Goal: Use online tool/utility

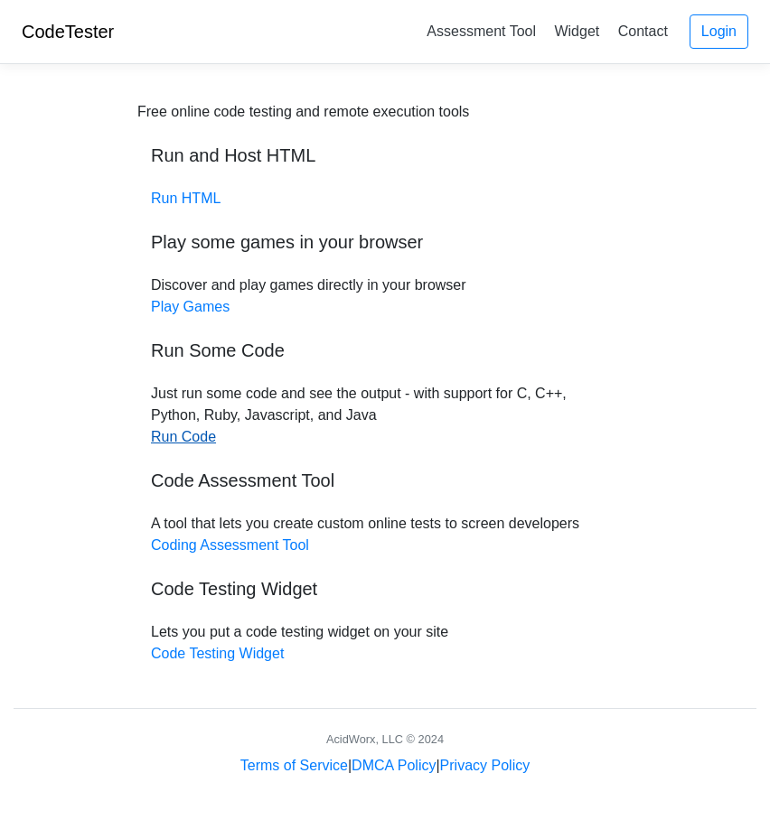
click at [187, 437] on link "Run Code" at bounding box center [183, 436] width 65 height 15
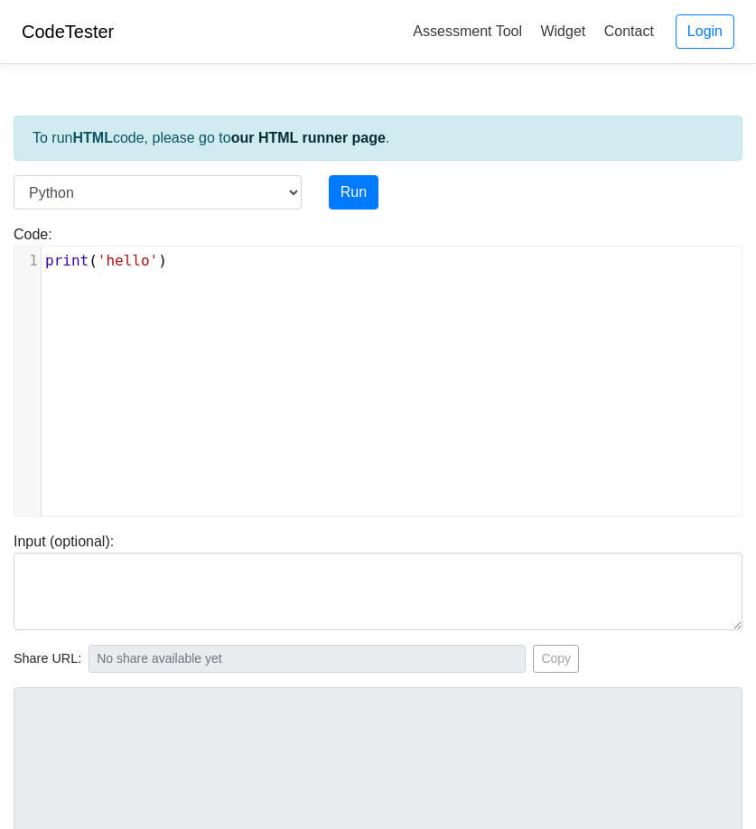
scroll to position [7, 0]
type textarea "print('hello')"
drag, startPoint x: 297, startPoint y: 298, endPoint x: 22, endPoint y: 174, distance: 302.1
click at [22, 174] on div "To run HTML code, please go to our HTML runner page . Language C C++ Go Java Ja…" at bounding box center [378, 521] width 756 height 885
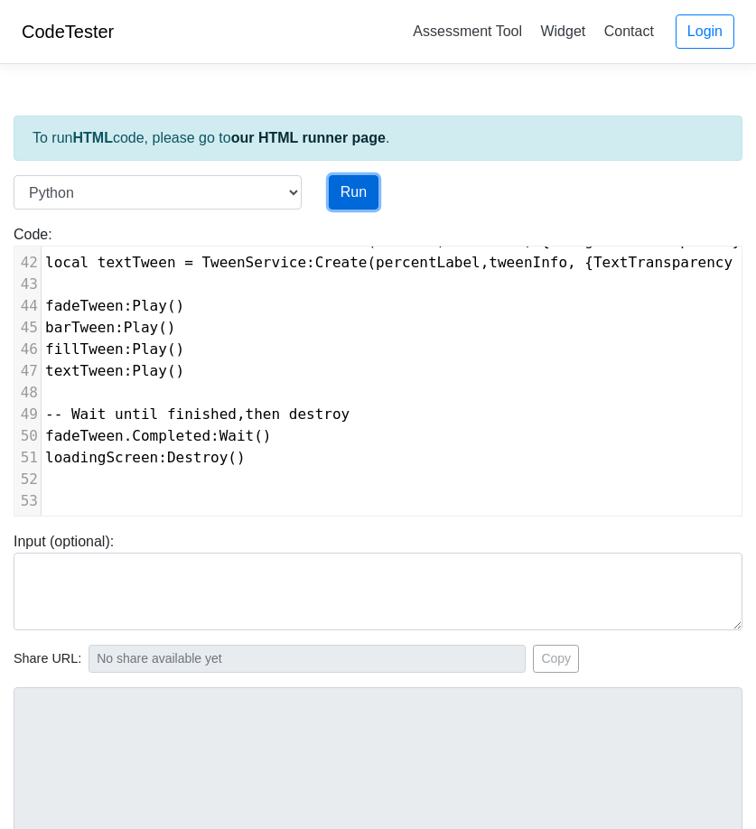
click at [340, 190] on button "Run" at bounding box center [354, 192] width 50 height 34
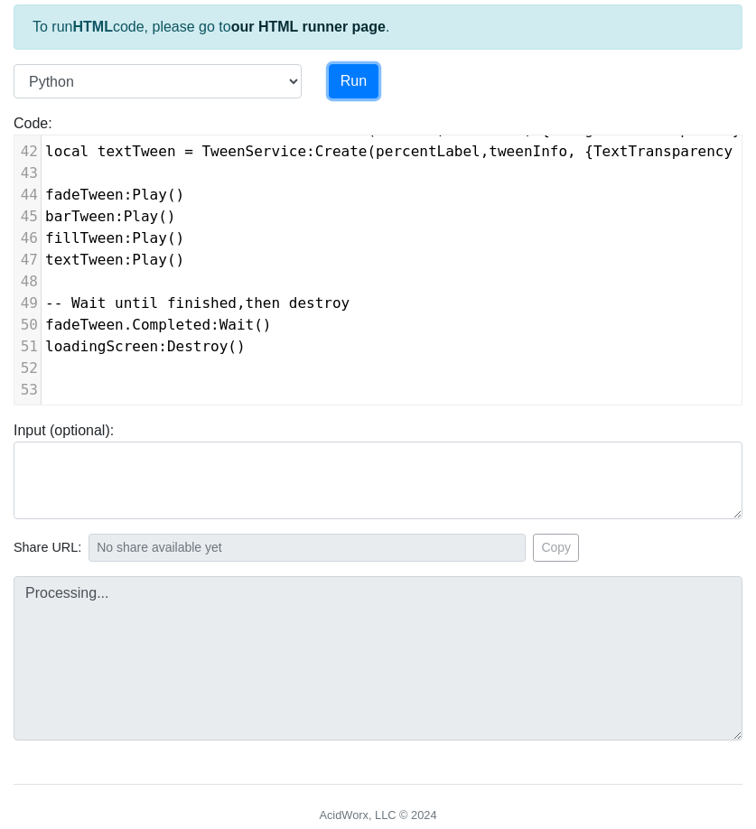
type input "[URL][DOMAIN_NAME]"
type textarea "Submission status: Runtime Error (NZEC) Stderr: File "script.py", line 1 -- Loa…"
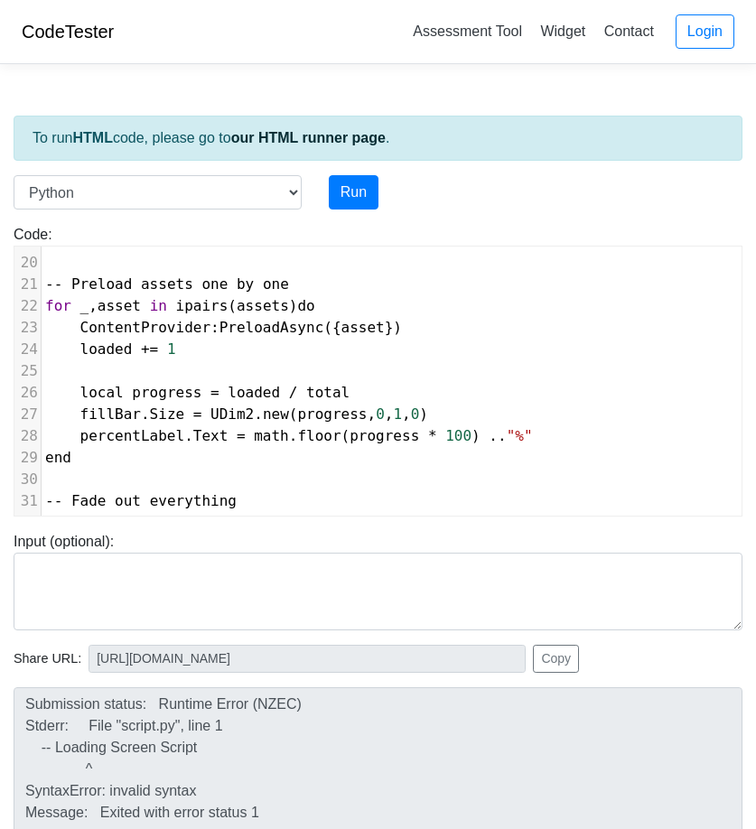
scroll to position [0, 0]
